Goal: Register for event/course

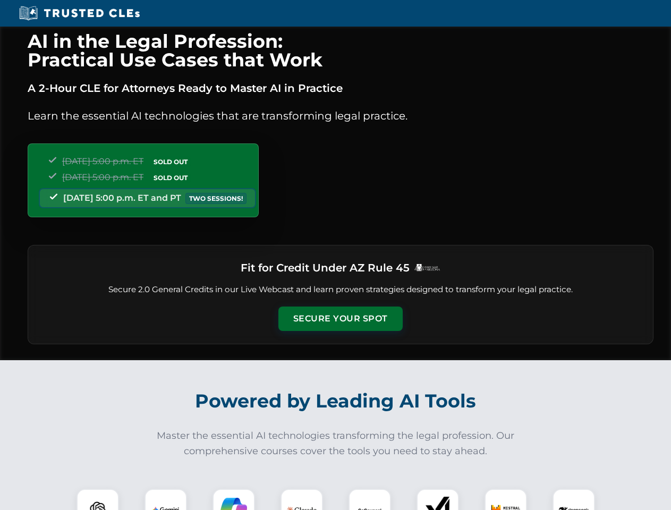
click at [340, 319] on button "Secure Your Spot" at bounding box center [340, 319] width 124 height 24
click at [98, 500] on img at bounding box center [97, 510] width 31 height 31
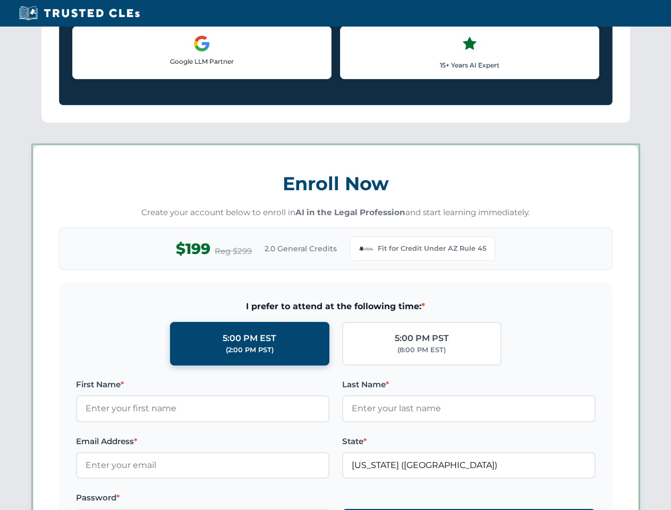
click at [234, 500] on label "Password *" at bounding box center [203, 498] width 254 height 13
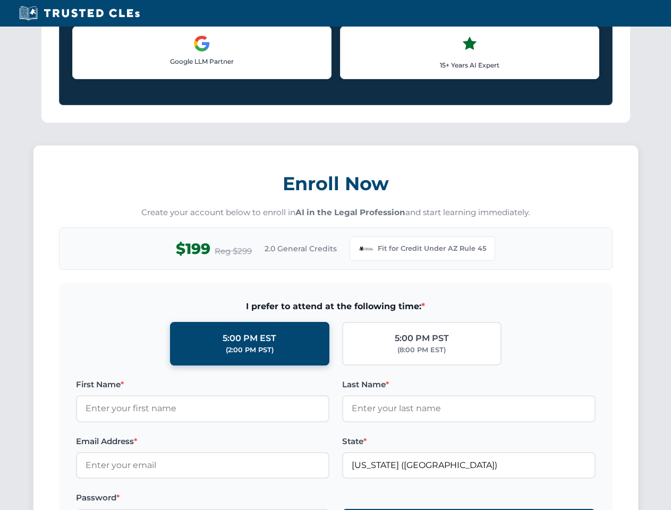
scroll to position [1036, 0]
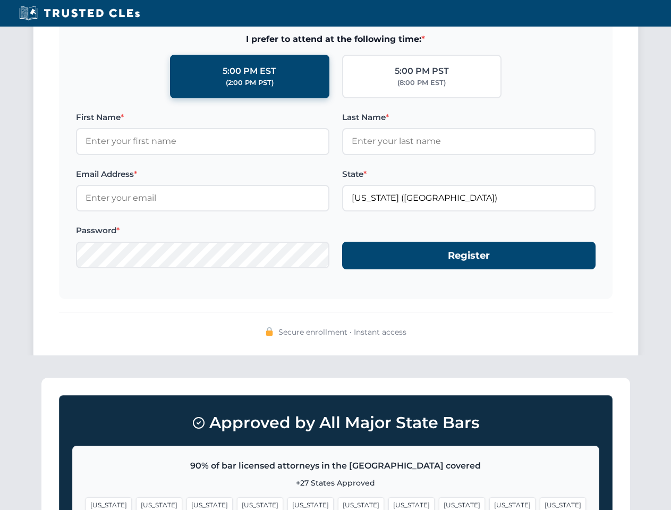
click at [489, 500] on span "[US_STATE]" at bounding box center [512, 504] width 46 height 15
